Goal: Information Seeking & Learning: Check status

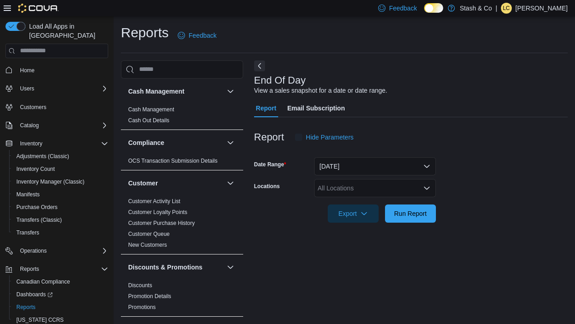
scroll to position [4, 0]
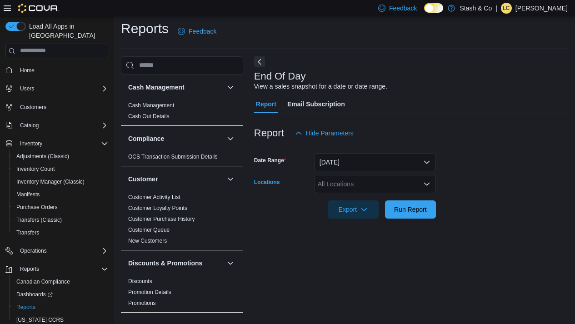
click at [422, 186] on div "All Locations" at bounding box center [375, 184] width 122 height 18
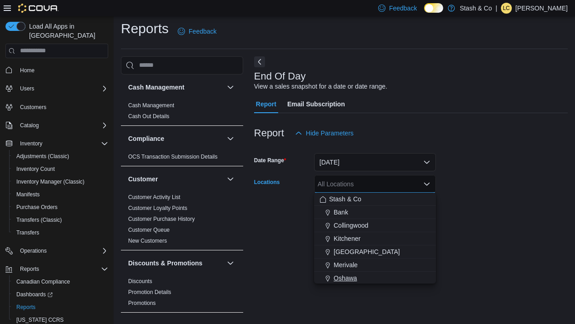
click at [359, 277] on div "Oshawa" at bounding box center [374, 277] width 111 height 9
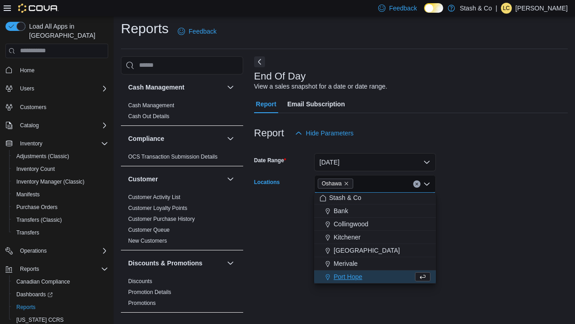
click at [507, 225] on div at bounding box center [410, 223] width 313 height 11
